Goal: Task Accomplishment & Management: Manage account settings

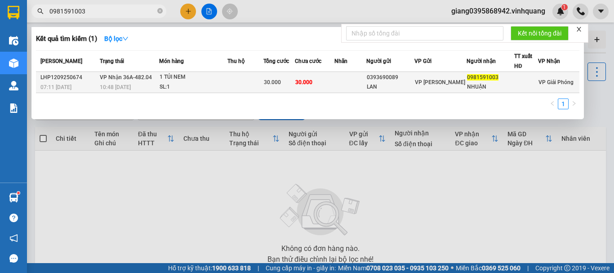
click at [172, 78] on div "1 TÚI NEM" at bounding box center [193, 77] width 67 height 10
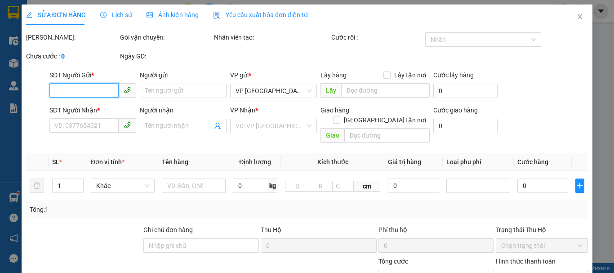
type input "0393690089"
type input "LAN"
type input "0981591003"
type input "NHUẬN"
type input "30.000"
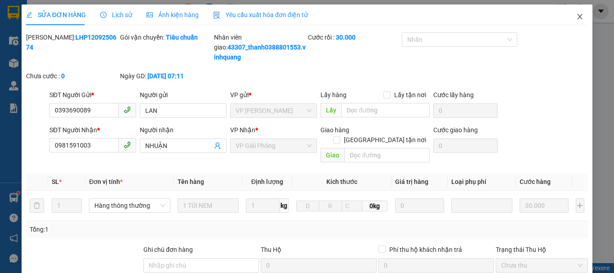
drag, startPoint x: 576, startPoint y: 14, endPoint x: 571, endPoint y: 17, distance: 5.0
click at [576, 16] on icon "close" at bounding box center [579, 16] width 7 height 7
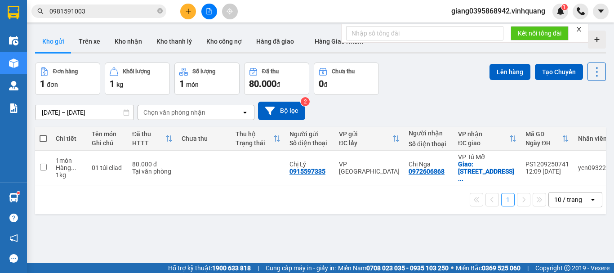
click at [416, 1] on section "Kết quả tìm kiếm ( 1 ) Bộ lọc Mã ĐH Trạng thái Món hàng Thu hộ Tổng cước Chưa c…" at bounding box center [307, 136] width 614 height 273
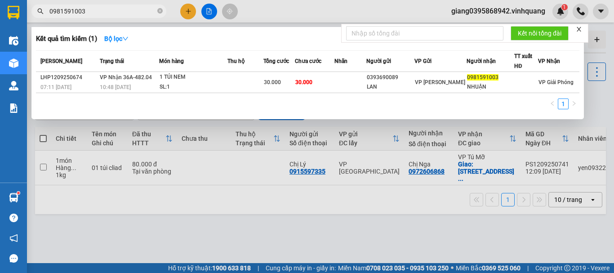
click at [134, 15] on input "0981591003" at bounding box center [102, 11] width 106 height 10
click at [159, 11] on icon "close-circle" at bounding box center [159, 10] width 5 height 5
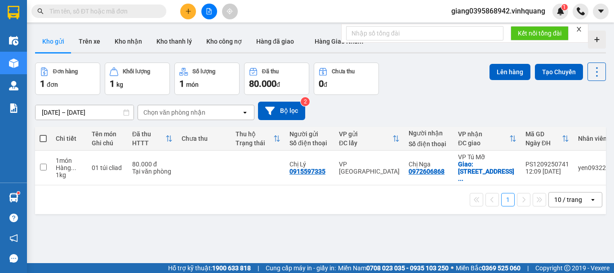
click at [142, 12] on input "text" at bounding box center [102, 11] width 106 height 10
paste input "0948485665"
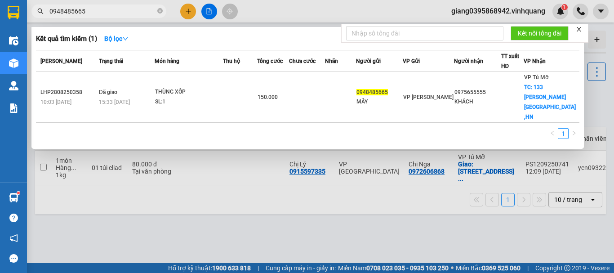
click at [97, 17] on span "0948485665" at bounding box center [98, 10] width 135 height 13
click at [102, 9] on input "0948485665" at bounding box center [102, 11] width 106 height 10
click at [98, 10] on input "0948485665" at bounding box center [102, 11] width 106 height 10
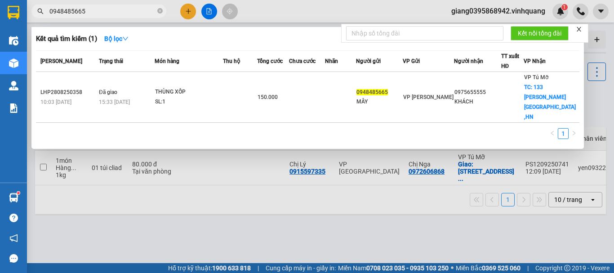
click at [98, 10] on input "0948485665" at bounding box center [102, 11] width 106 height 10
paste input "69530333"
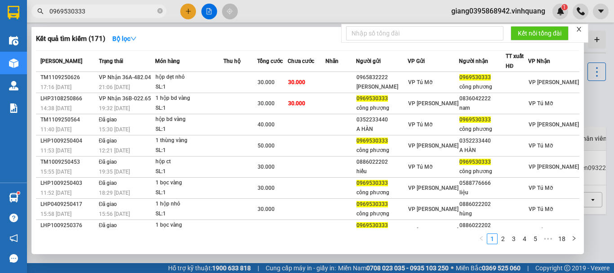
type input "0969530333"
click at [579, 29] on icon "close" at bounding box center [579, 29] width 6 height 6
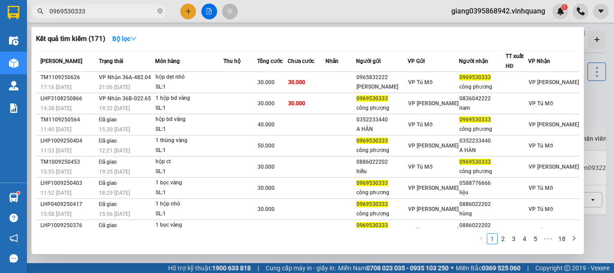
click at [518, 13] on div at bounding box center [307, 136] width 614 height 273
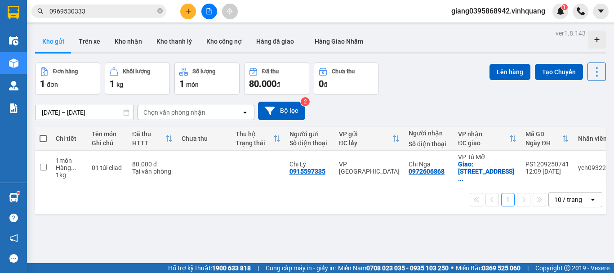
click at [524, 11] on span "giang0395868942.vinhquang" at bounding box center [498, 10] width 108 height 11
click at [477, 29] on span "Đăng xuất" at bounding box center [502, 28] width 89 height 10
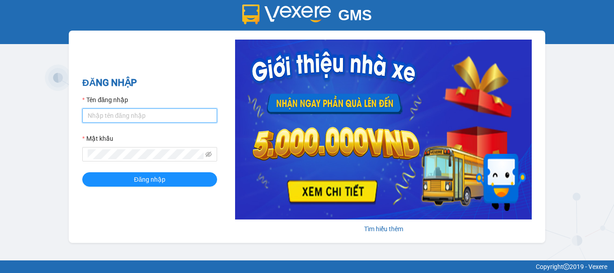
click at [114, 112] on input "Tên đăng nhập" at bounding box center [149, 115] width 135 height 14
type input "nguphuong0915869332.vinhquang"
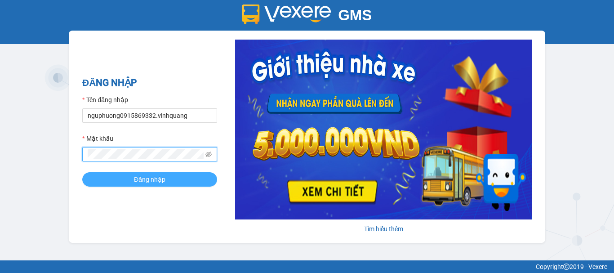
click at [160, 182] on span "Đăng nhập" at bounding box center [149, 179] width 31 height 10
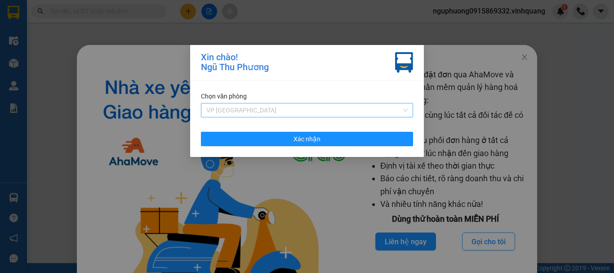
click at [264, 111] on span "VP [GEOGRAPHIC_DATA]" at bounding box center [306, 109] width 201 height 13
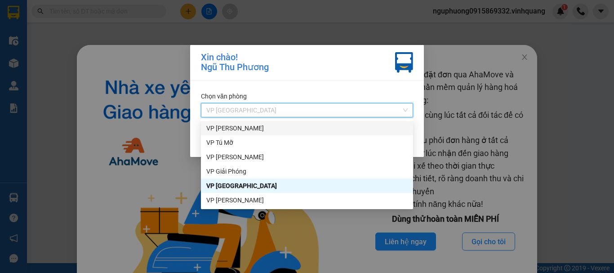
click at [256, 129] on div "VP [PERSON_NAME]" at bounding box center [306, 128] width 201 height 10
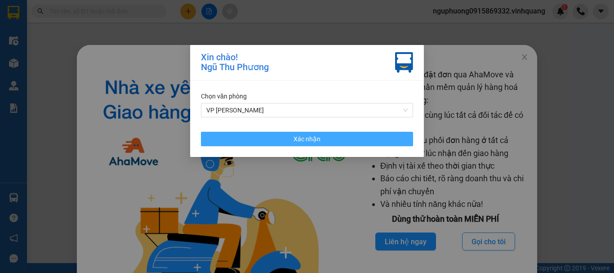
drag, startPoint x: 275, startPoint y: 138, endPoint x: 226, endPoint y: 146, distance: 49.7
click at [274, 138] on button "Xác nhận" at bounding box center [307, 139] width 212 height 14
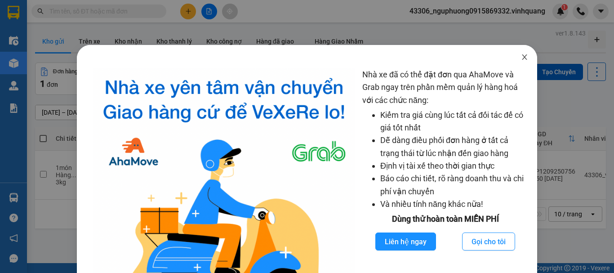
click at [522, 58] on icon "close" at bounding box center [524, 56] width 5 height 5
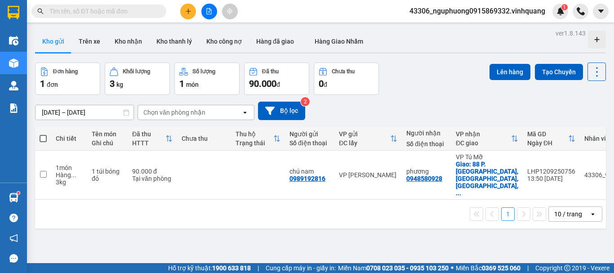
click at [135, 16] on input "text" at bounding box center [102, 11] width 106 height 10
paste input "0962182510"
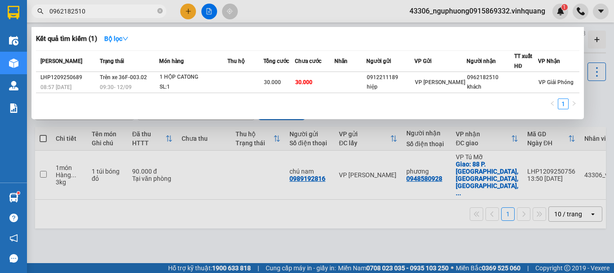
type input "0962182510"
click at [160, 10] on icon "close-circle" at bounding box center [159, 10] width 5 height 5
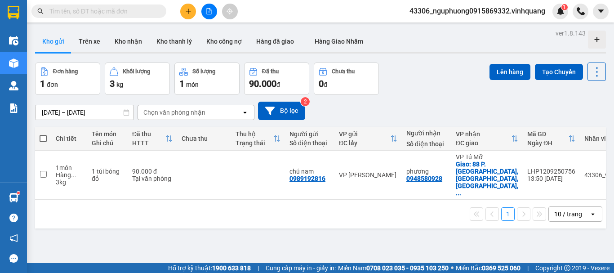
click at [115, 13] on input "text" at bounding box center [102, 11] width 106 height 10
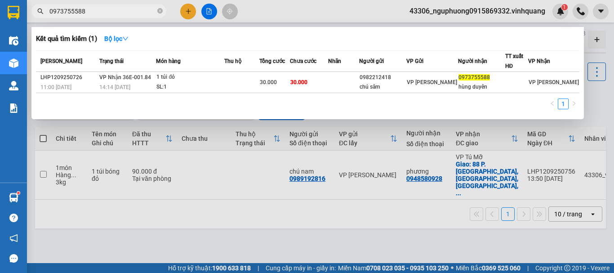
type input "0973755588"
click at [158, 10] on icon "close-circle" at bounding box center [159, 10] width 5 height 5
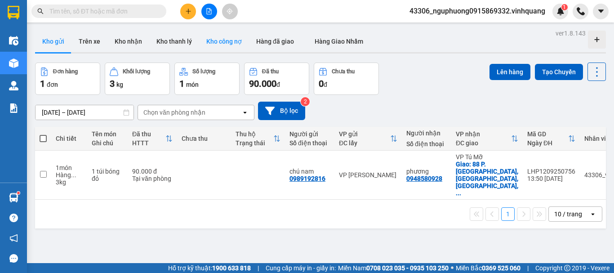
paste input "0853983460"
type input "0853983460"
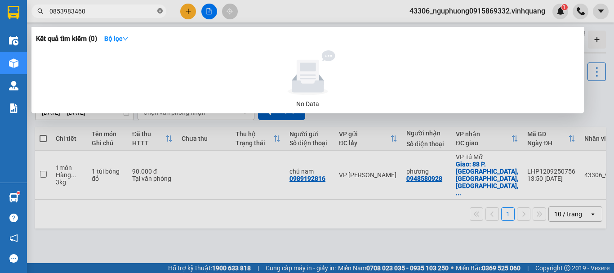
click at [160, 9] on icon "close-circle" at bounding box center [159, 10] width 5 height 5
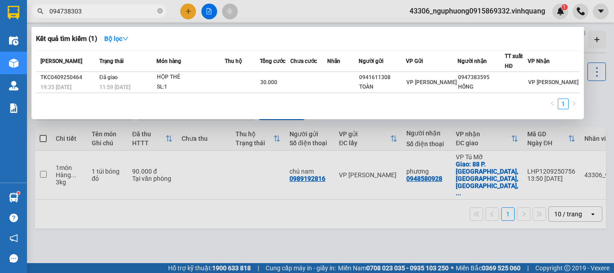
type input "0947383036"
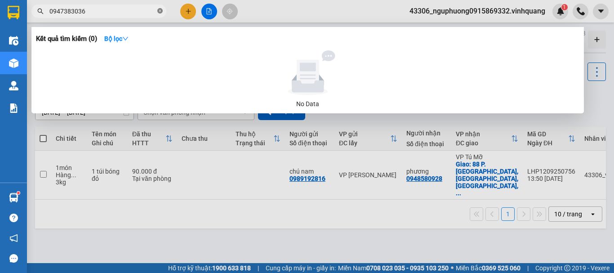
click at [161, 10] on icon "close-circle" at bounding box center [159, 10] width 5 height 5
type input "0903227746"
click at [159, 12] on icon "close-circle" at bounding box center [159, 10] width 5 height 5
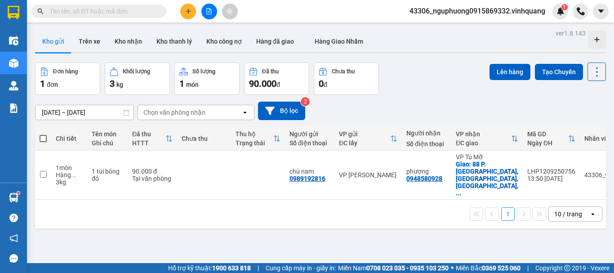
paste input "0327085555"
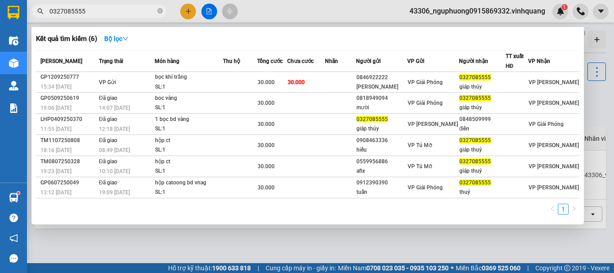
type input "0327085555"
